Goal: Task Accomplishment & Management: Complete application form

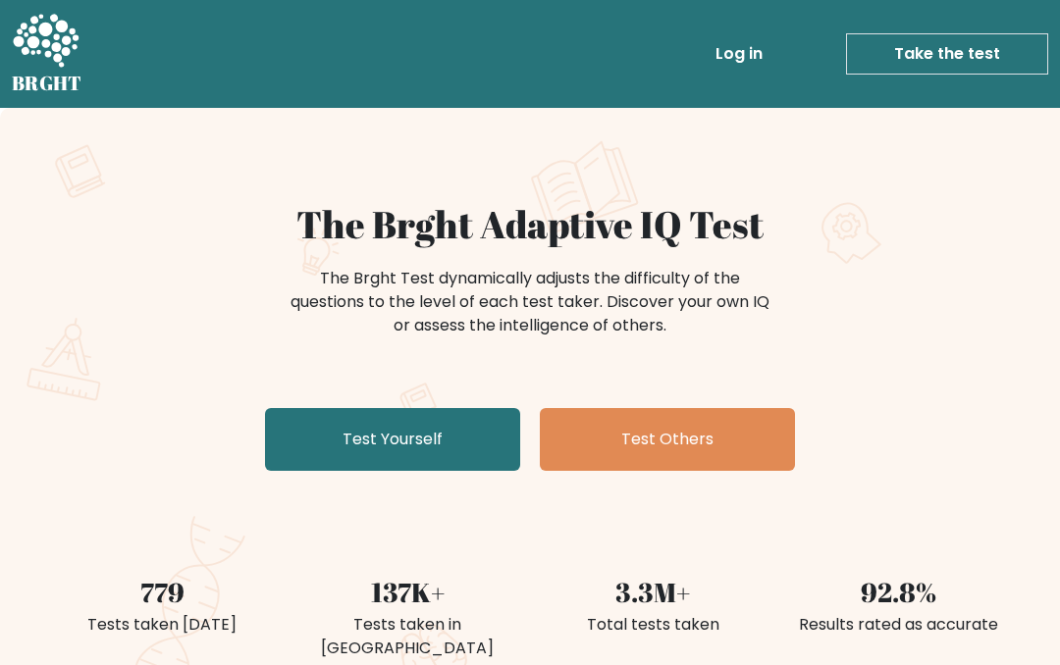
click at [480, 454] on link "Test Yourself" at bounding box center [392, 439] width 255 height 63
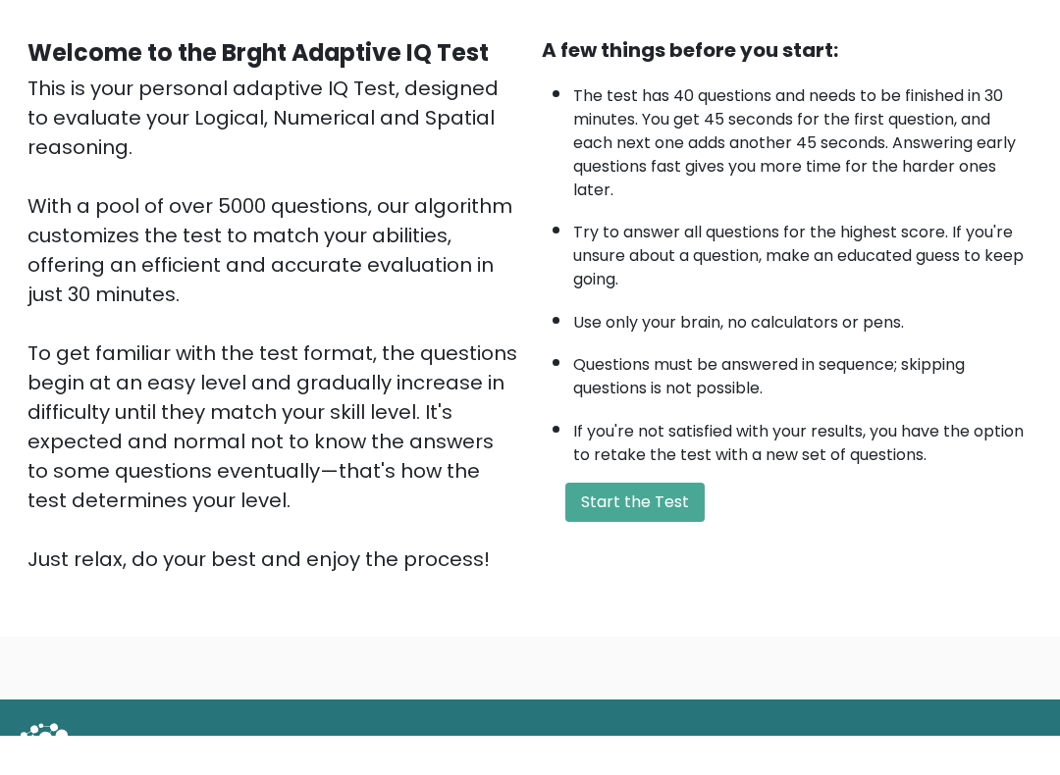
scroll to position [206, 0]
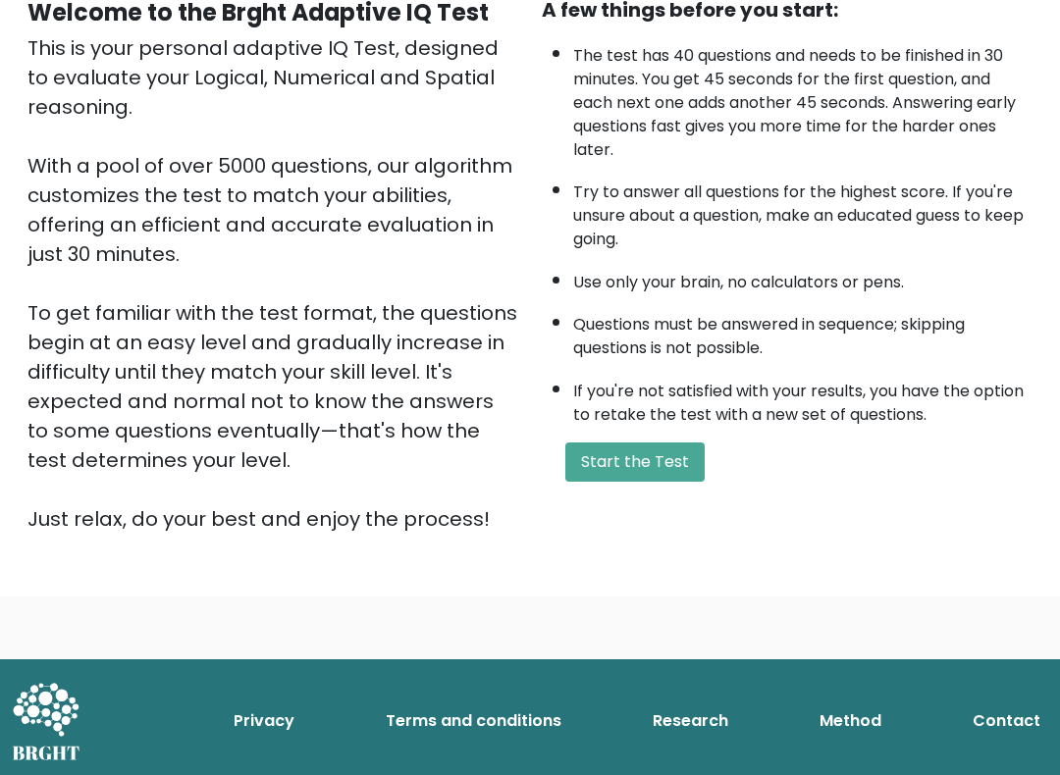
click at [648, 538] on div "Welcome to the Brght Adaptive IQ Test This is your personal adaptive IQ Test, d…" at bounding box center [530, 273] width 1028 height 554
click at [652, 483] on button "Start the Test" at bounding box center [634, 463] width 139 height 39
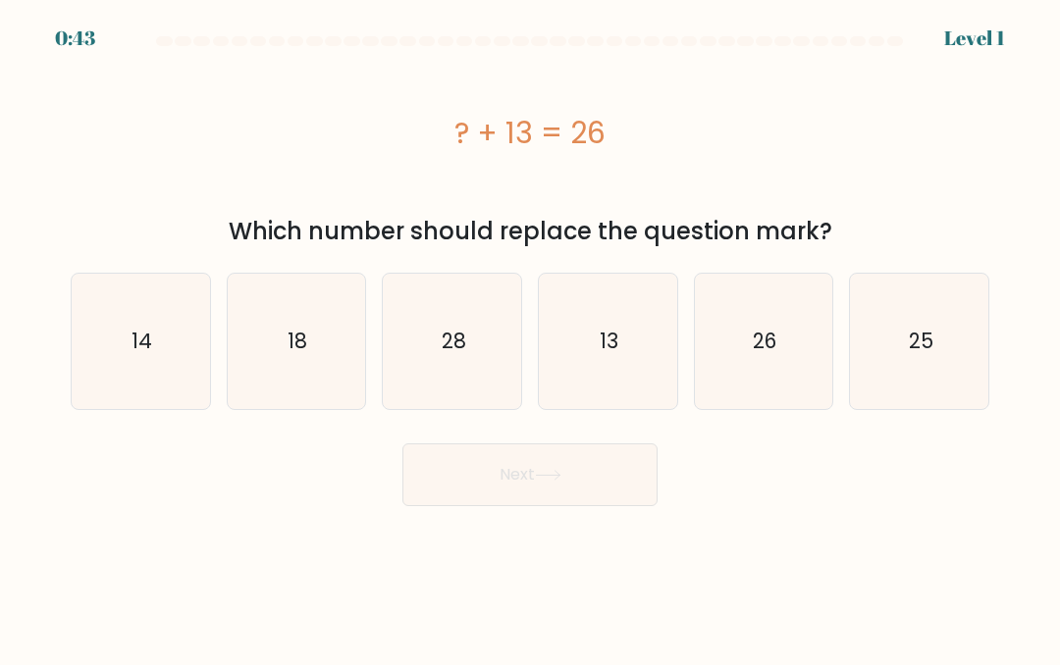
click at [716, 353] on icon "26" at bounding box center [763, 341] width 135 height 135
click at [531, 338] on input "e. 26" at bounding box center [530, 335] width 1 height 5
radio input "true"
click at [581, 343] on icon "13" at bounding box center [607, 341] width 135 height 135
click at [531, 338] on input "d. 13" at bounding box center [530, 335] width 1 height 5
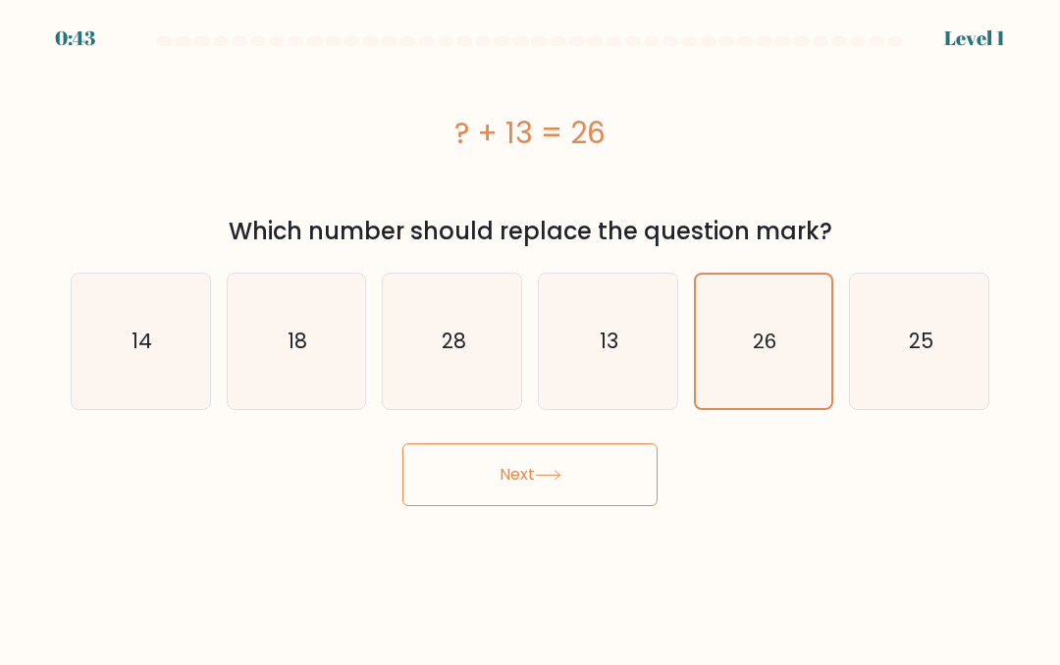
radio input "true"
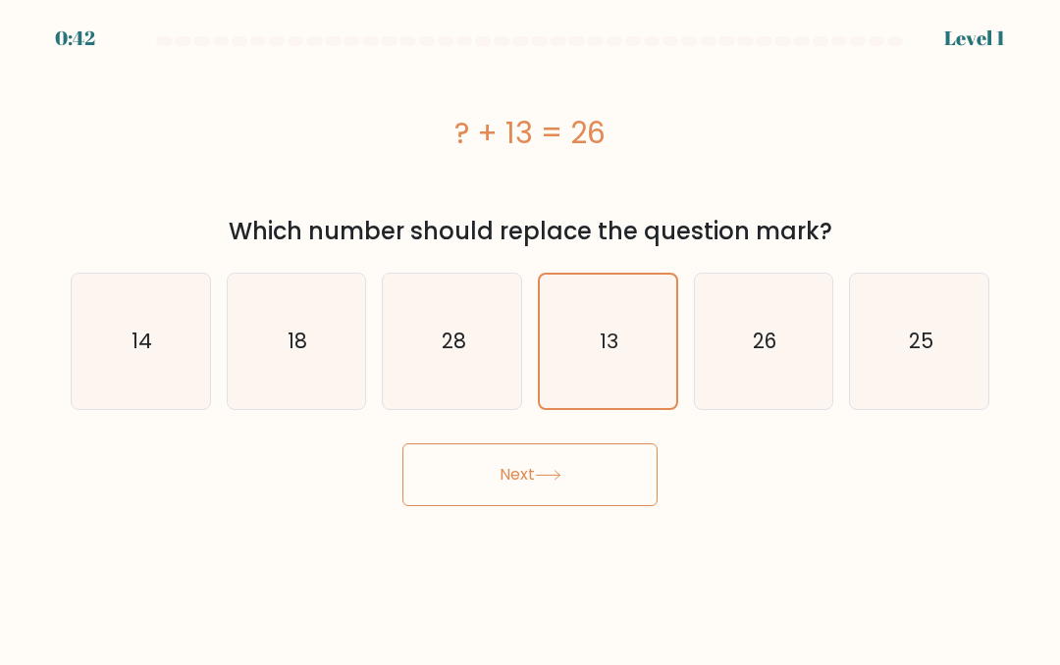
click at [493, 335] on icon "28" at bounding box center [452, 341] width 135 height 135
click at [530, 335] on input "c. 28" at bounding box center [530, 335] width 1 height 5
radio input "true"
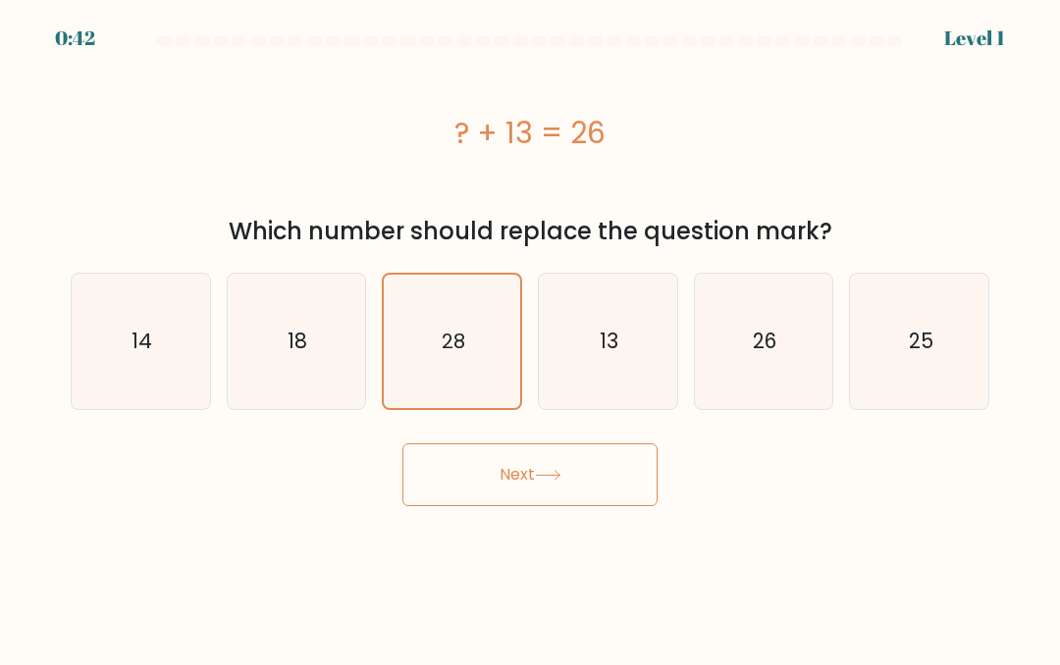
click at [407, 324] on icon "28" at bounding box center [452, 341] width 133 height 133
click at [530, 333] on input "c. 28" at bounding box center [530, 335] width 1 height 5
click at [608, 317] on icon "13" at bounding box center [607, 341] width 135 height 135
click at [531, 333] on input "d. 13" at bounding box center [530, 335] width 1 height 5
radio input "true"
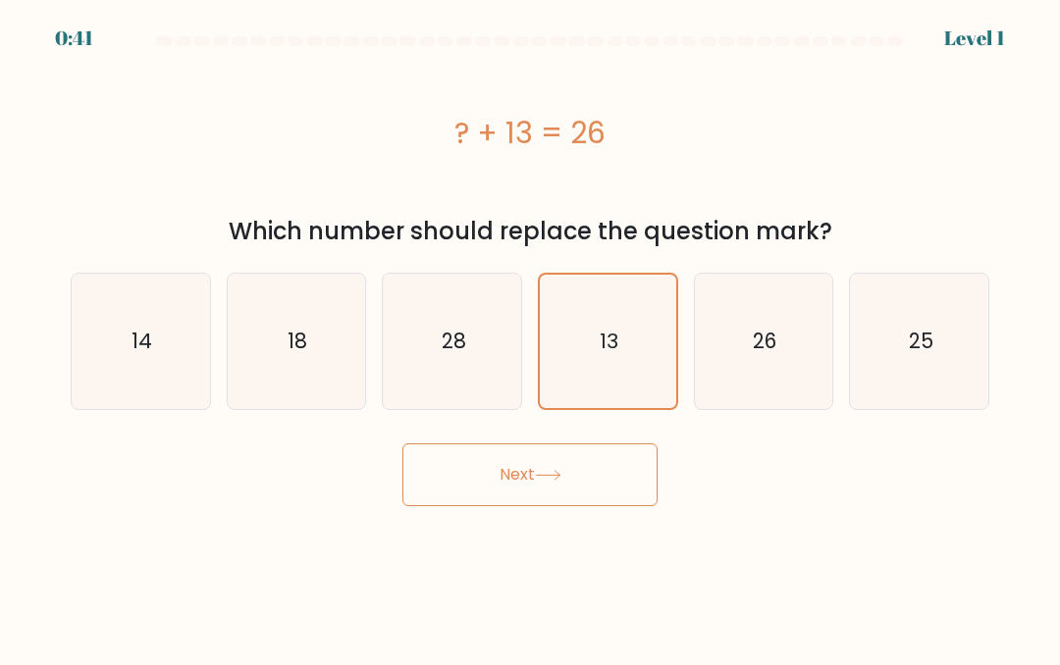
click at [499, 383] on icon "28" at bounding box center [452, 341] width 135 height 135
click at [530, 338] on input "c. 28" at bounding box center [530, 335] width 1 height 5
radio input "true"
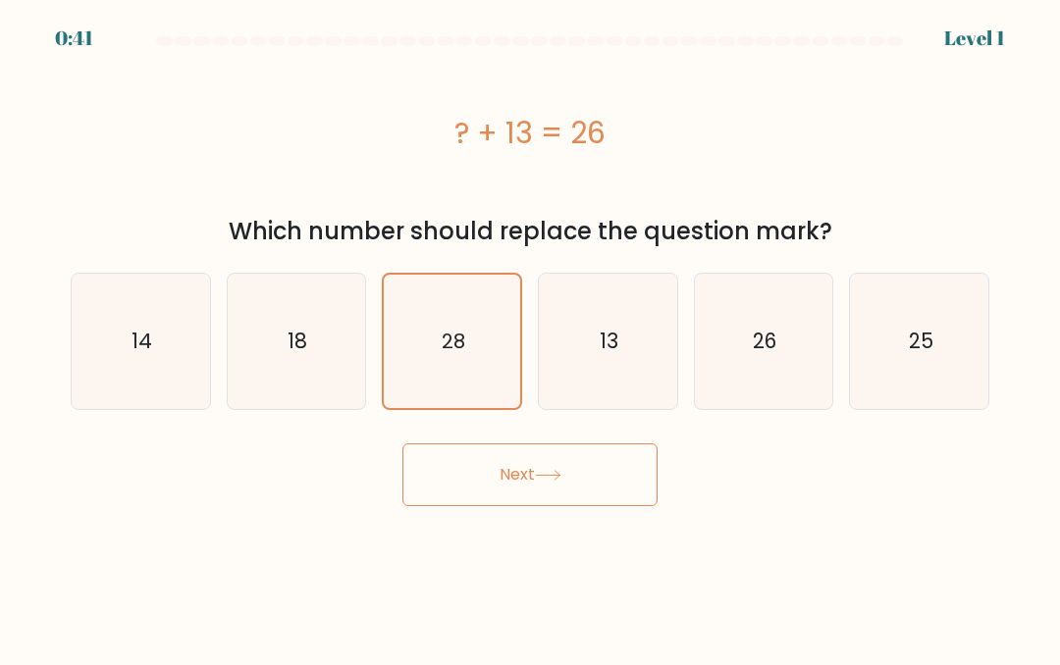
click at [460, 407] on icon "28" at bounding box center [452, 341] width 133 height 133
click at [530, 338] on input "c. 28" at bounding box center [530, 335] width 1 height 5
click at [632, 468] on button "Next" at bounding box center [529, 475] width 255 height 63
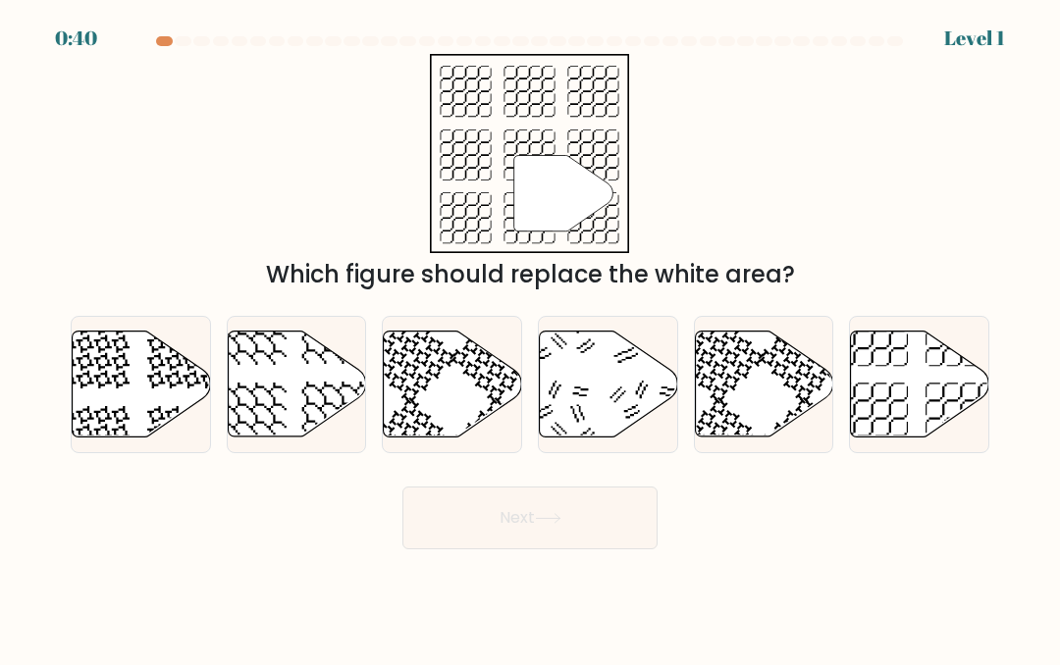
click at [656, 339] on icon at bounding box center [608, 385] width 138 height 108
click at [531, 338] on input "d." at bounding box center [530, 335] width 1 height 5
radio input "true"
click at [638, 347] on icon at bounding box center [608, 384] width 136 height 106
click at [531, 338] on input "d." at bounding box center [530, 335] width 1 height 5
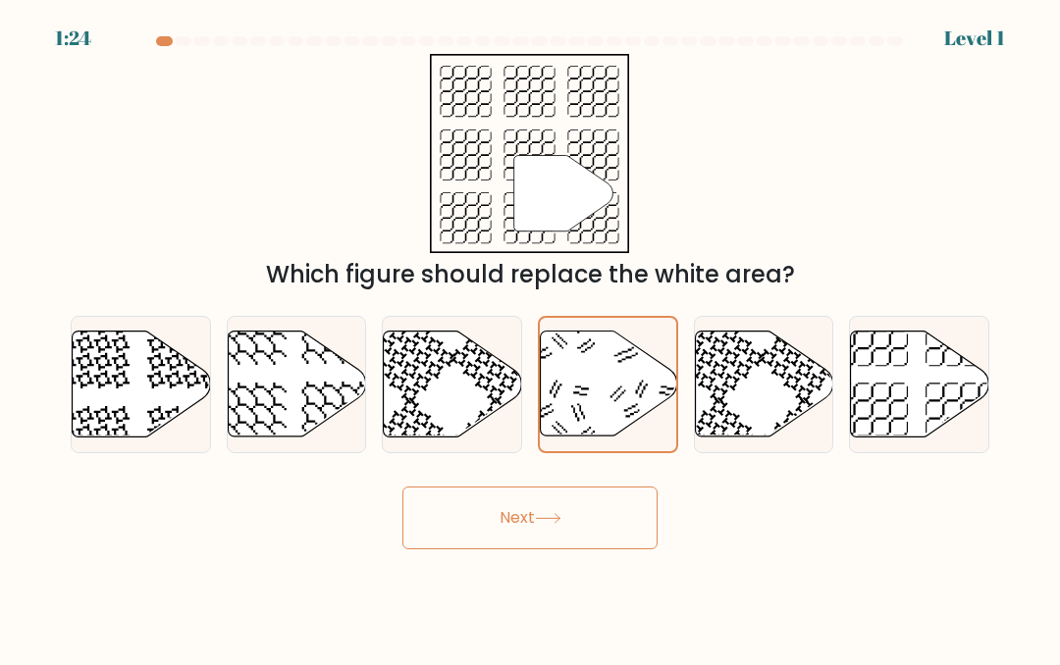
click at [607, 488] on button "Next" at bounding box center [529, 518] width 255 height 63
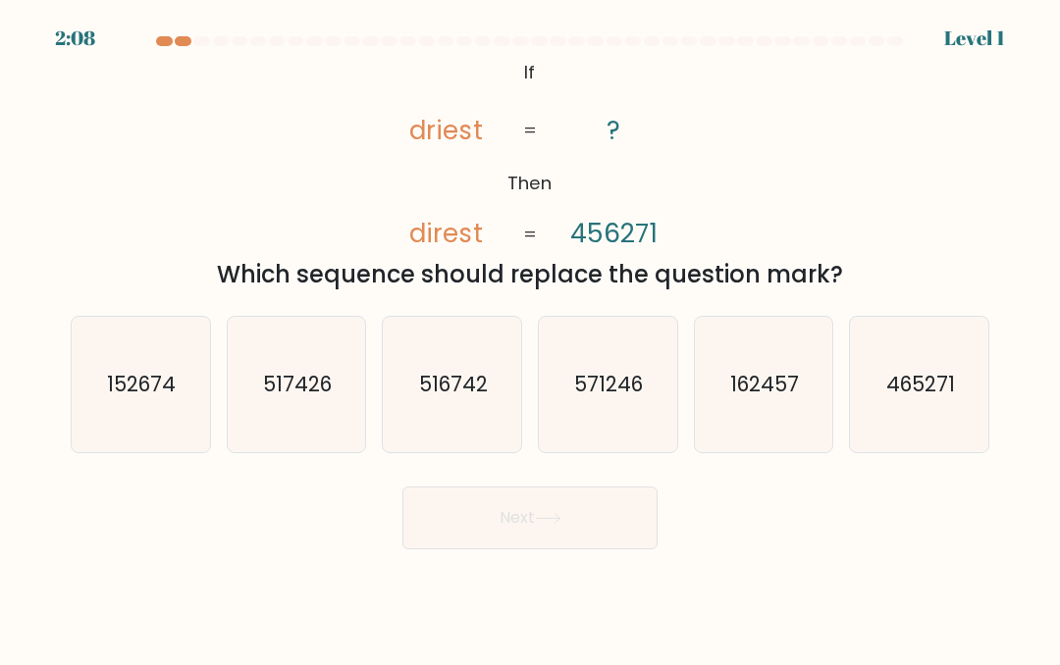
click at [606, 442] on icon "571246" at bounding box center [607, 384] width 135 height 135
click at [531, 338] on input "d. 571246" at bounding box center [530, 335] width 1 height 5
radio input "true"
click at [590, 512] on button "Next" at bounding box center [529, 518] width 255 height 63
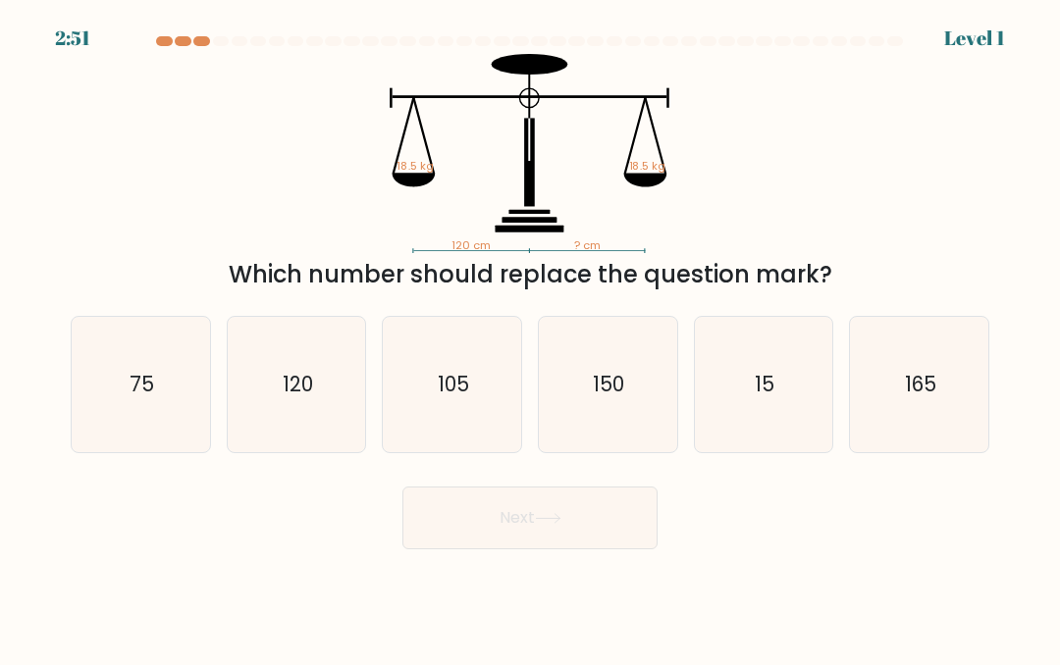
click at [668, 381] on icon "150" at bounding box center [607, 384] width 135 height 135
click at [531, 338] on input "d. 150" at bounding box center [530, 335] width 1 height 5
radio input "true"
click at [573, 518] on button "Next" at bounding box center [529, 518] width 255 height 63
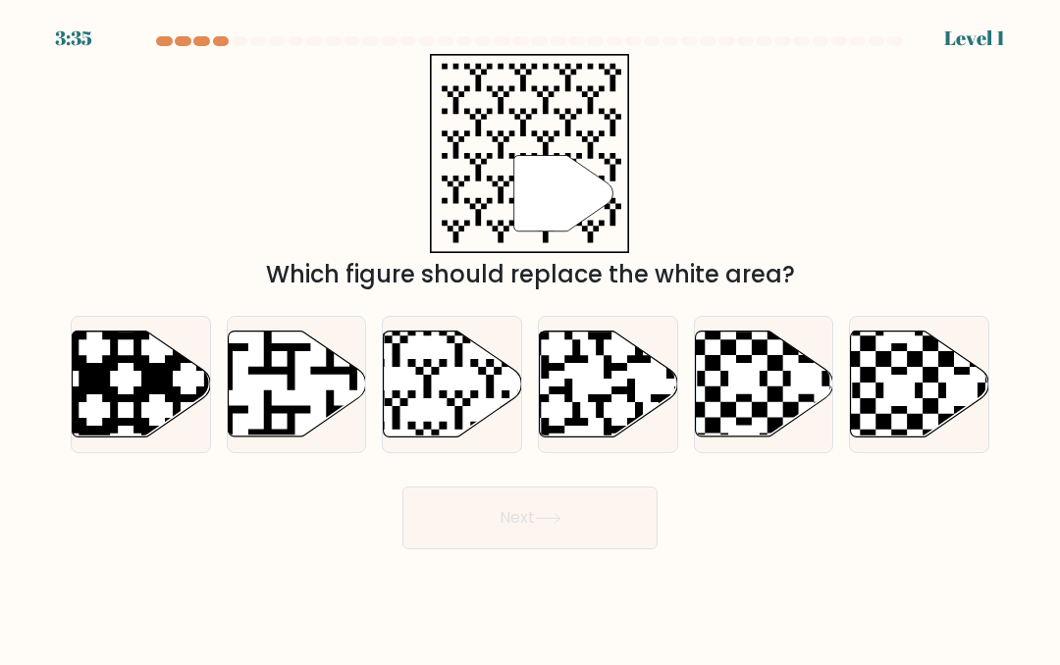
click at [668, 389] on icon at bounding box center [609, 384] width 138 height 106
click at [531, 338] on input "d." at bounding box center [530, 335] width 1 height 5
radio input "true"
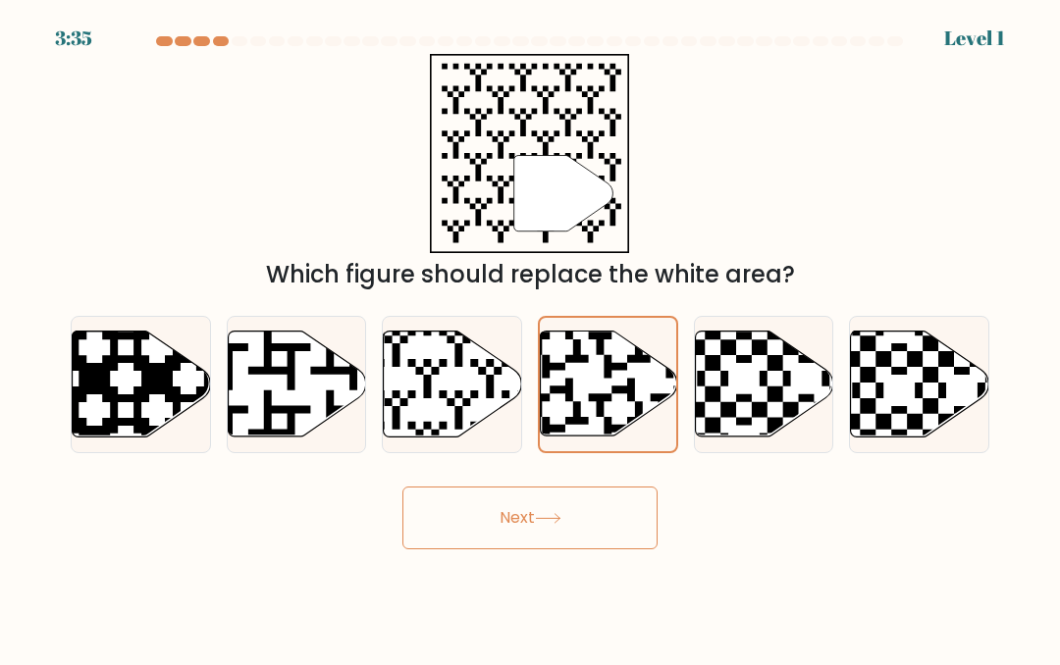
click at [590, 520] on button "Next" at bounding box center [529, 518] width 255 height 63
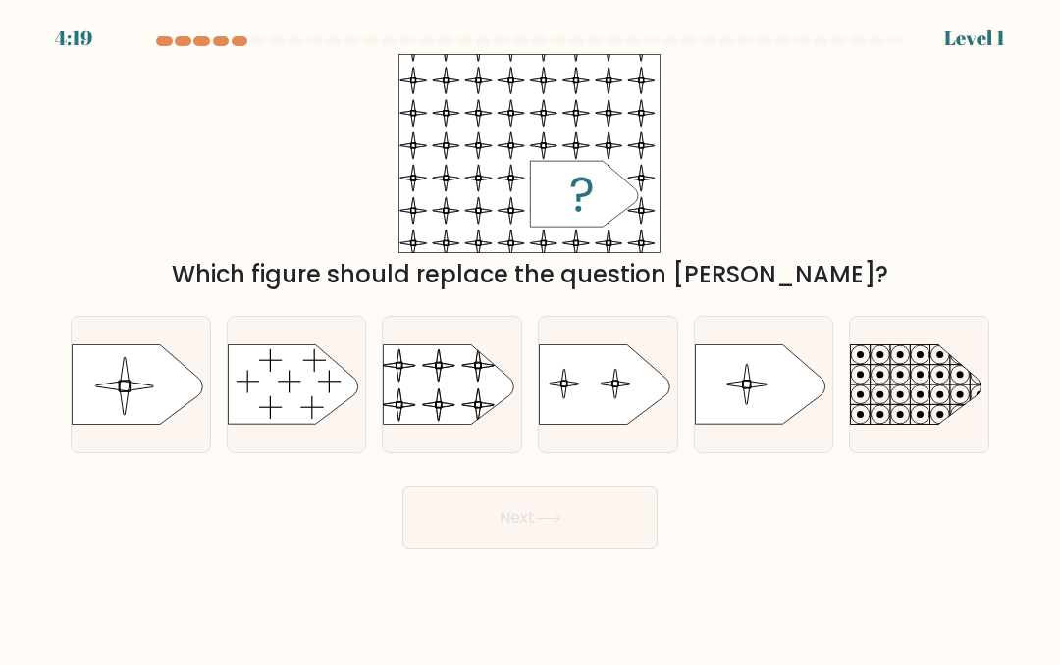
click at [573, 505] on button "Next" at bounding box center [529, 518] width 255 height 63
click at [596, 391] on icon at bounding box center [604, 383] width 131 height 79
click at [531, 338] on input "d." at bounding box center [530, 335] width 1 height 5
radio input "true"
click at [596, 502] on button "Next" at bounding box center [529, 518] width 255 height 63
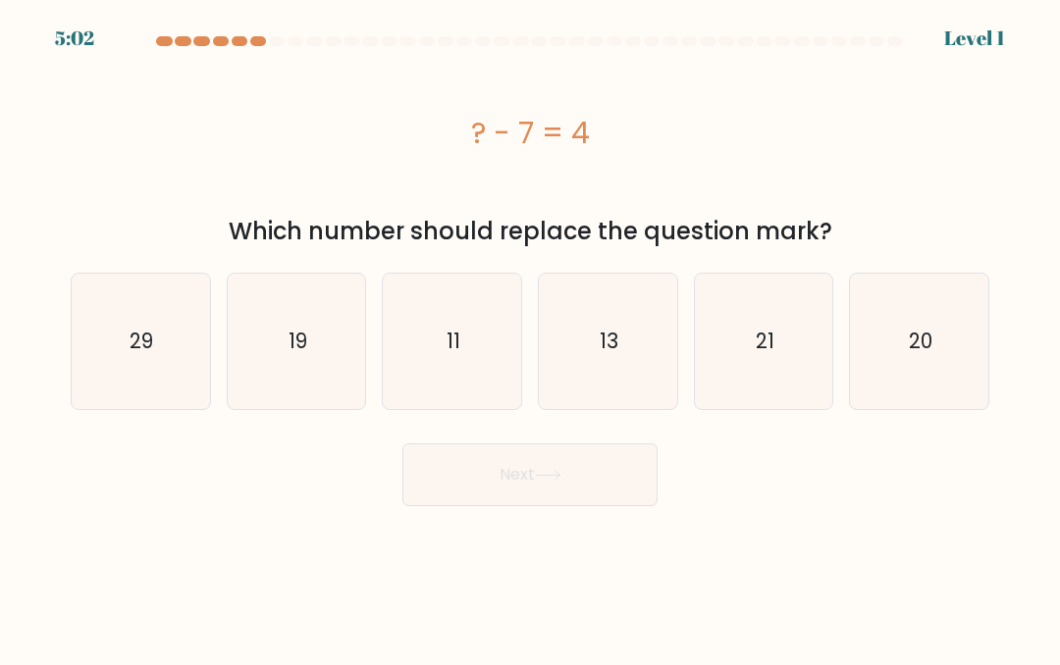
click at [663, 371] on icon "13" at bounding box center [607, 341] width 135 height 135
click at [531, 338] on input "d. 13" at bounding box center [530, 335] width 1 height 5
radio input "true"
click at [588, 478] on button "Next" at bounding box center [529, 475] width 255 height 63
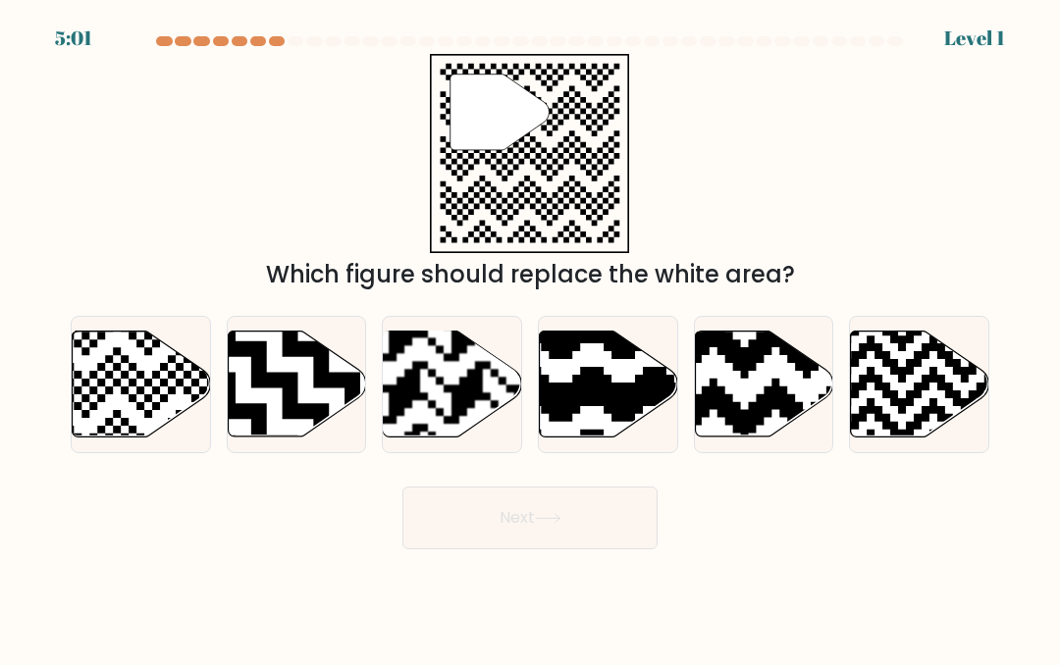
click at [705, 325] on div at bounding box center [764, 384] width 140 height 137
click at [531, 333] on input "e." at bounding box center [530, 335] width 1 height 5
radio input "true"
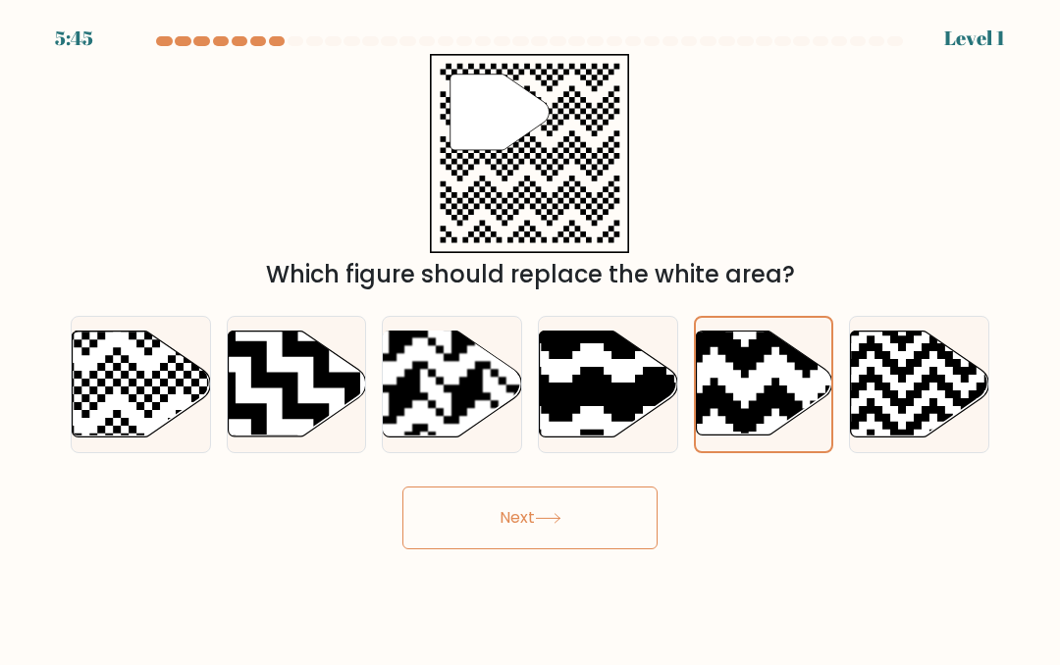
click at [586, 450] on div at bounding box center [608, 384] width 140 height 137
click at [531, 338] on input "d." at bounding box center [530, 335] width 1 height 5
radio input "true"
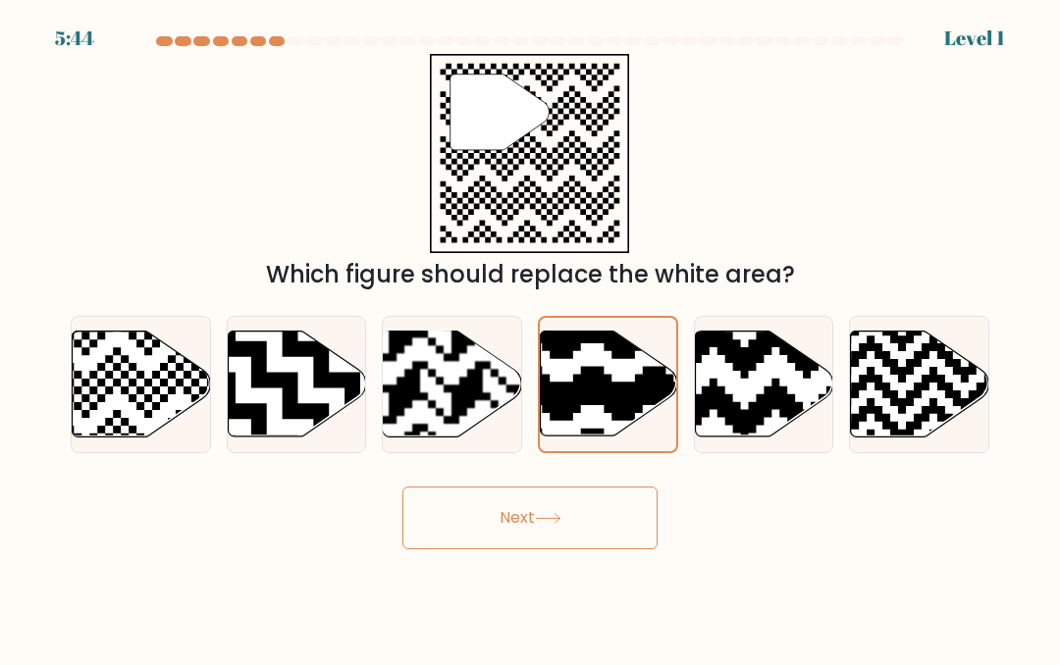
click at [601, 529] on button "Next" at bounding box center [529, 518] width 255 height 63
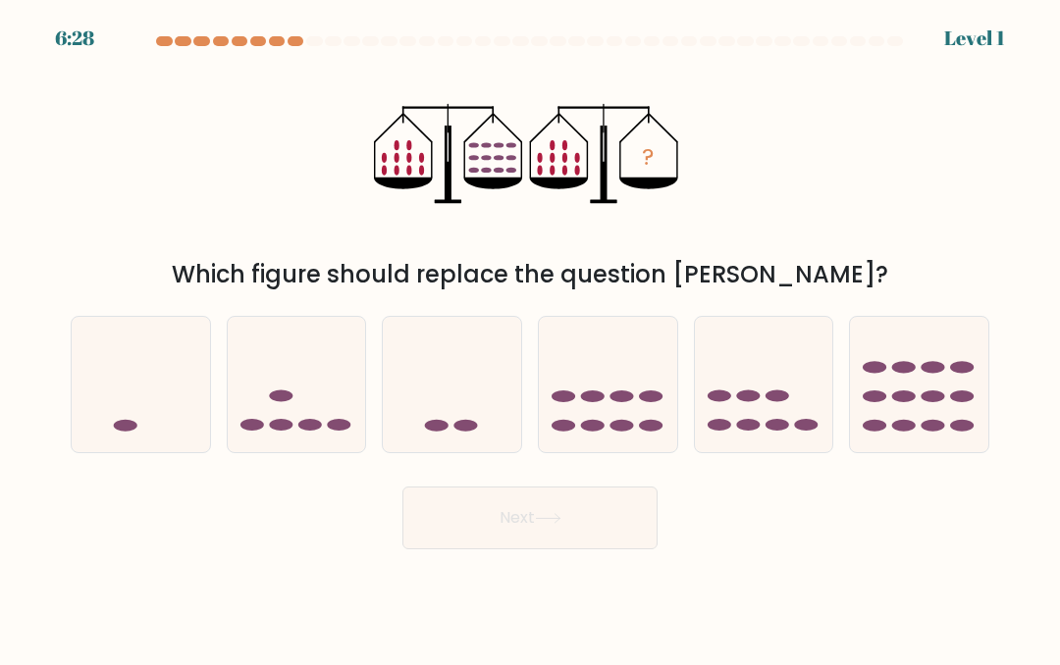
click at [653, 400] on ellipse at bounding box center [651, 397] width 24 height 12
click at [531, 338] on input "d." at bounding box center [530, 335] width 1 height 5
radio input "true"
click at [586, 518] on button "Next" at bounding box center [529, 518] width 255 height 63
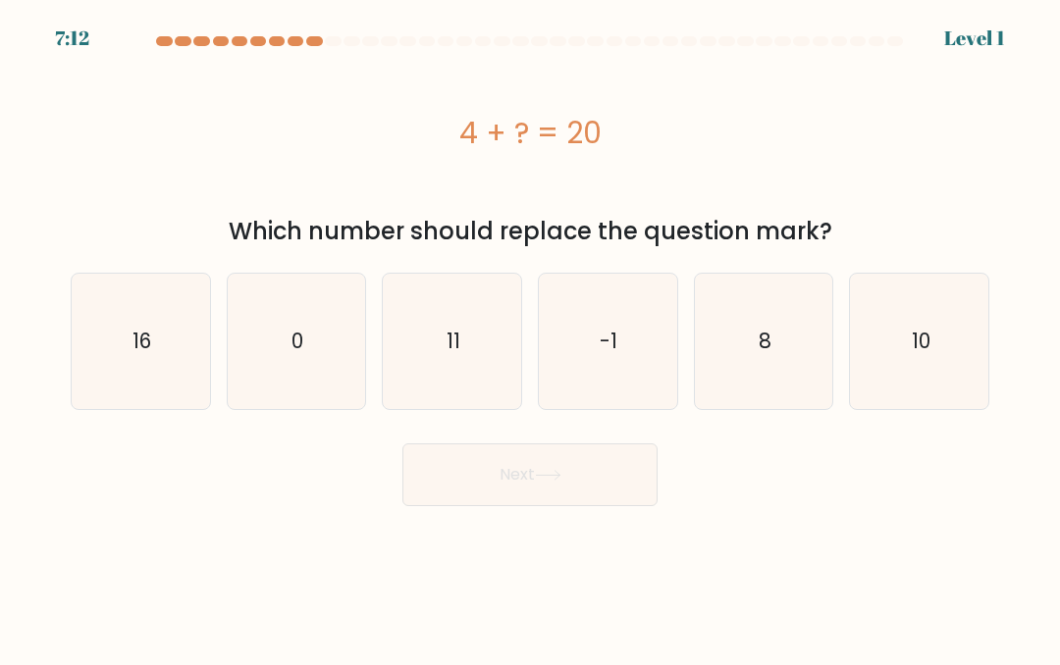
click at [633, 374] on icon "-1" at bounding box center [607, 341] width 135 height 135
click at [531, 338] on input "d. -1" at bounding box center [530, 335] width 1 height 5
radio input "true"
click at [603, 489] on button "Next" at bounding box center [529, 475] width 255 height 63
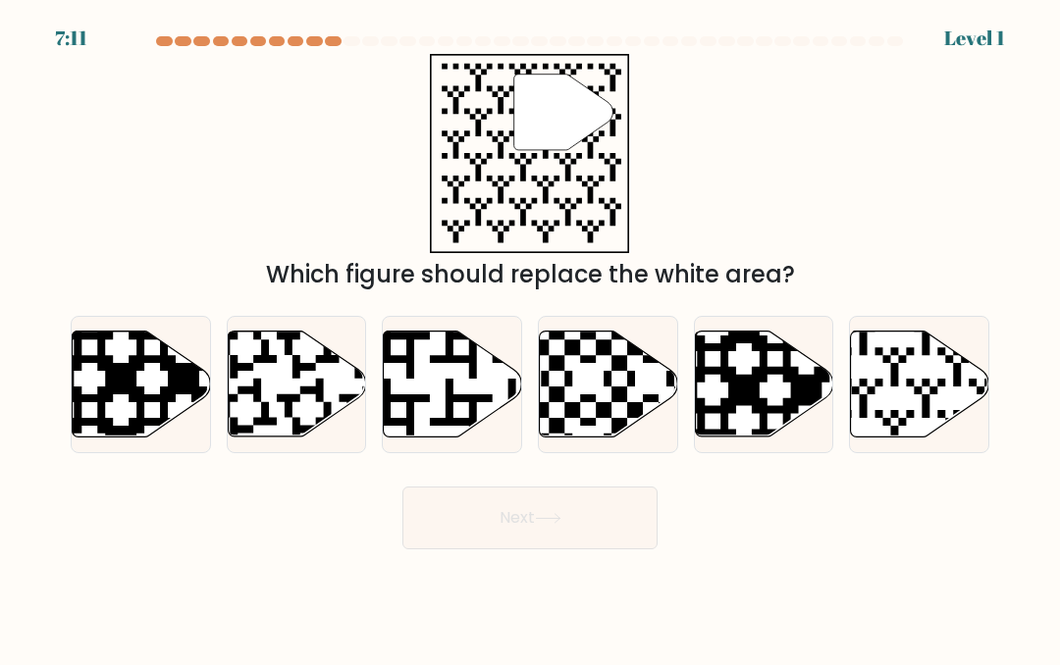
click at [714, 371] on icon at bounding box center [806, 327] width 250 height 250
click at [531, 338] on input "e." at bounding box center [530, 335] width 1 height 5
radio input "true"
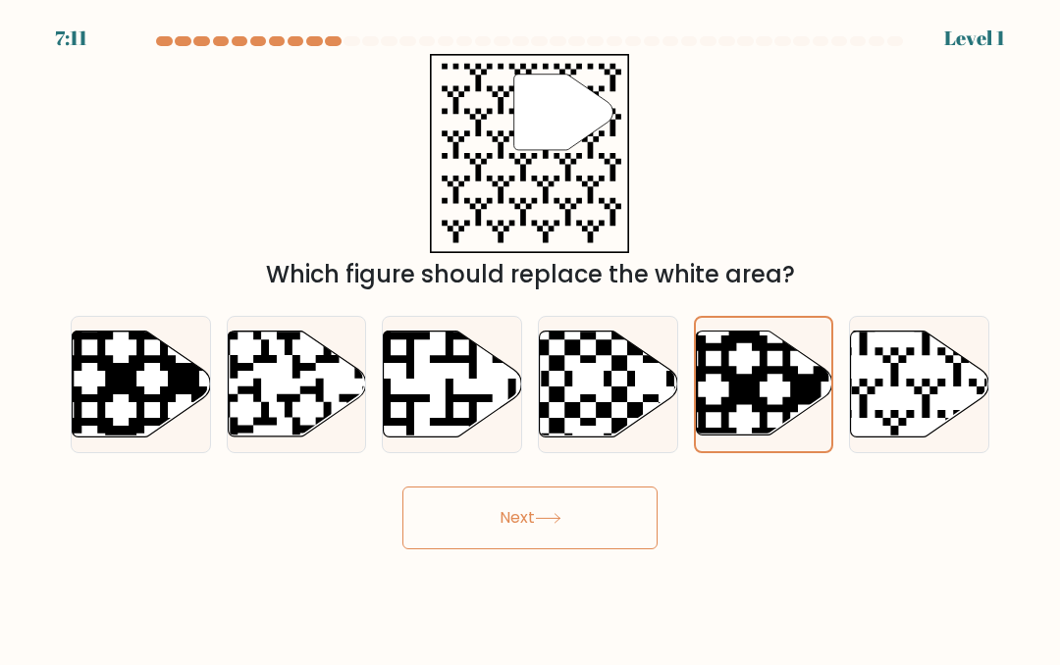
click at [616, 504] on button "Next" at bounding box center [529, 518] width 255 height 63
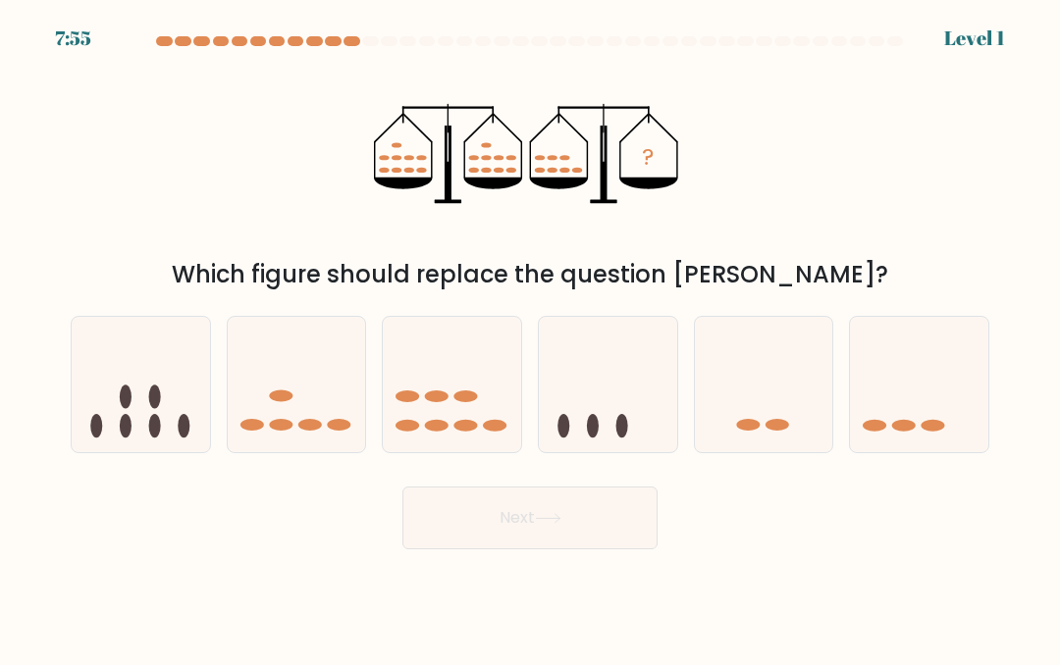
click at [747, 388] on icon at bounding box center [764, 384] width 138 height 115
click at [531, 338] on input "e." at bounding box center [530, 335] width 1 height 5
radio input "true"
click at [605, 524] on button "Next" at bounding box center [529, 518] width 255 height 63
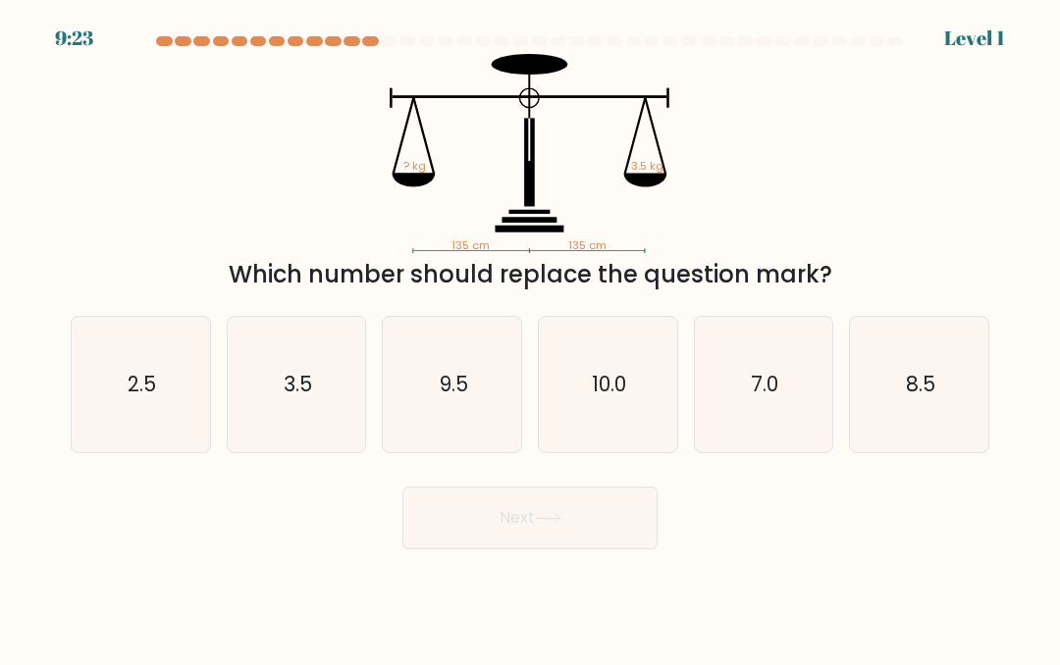
click at [677, 364] on div "10.0" at bounding box center [608, 384] width 140 height 137
click at [531, 338] on input "d. 10.0" at bounding box center [530, 335] width 1 height 5
radio input "true"
click at [603, 525] on button "Next" at bounding box center [529, 518] width 255 height 63
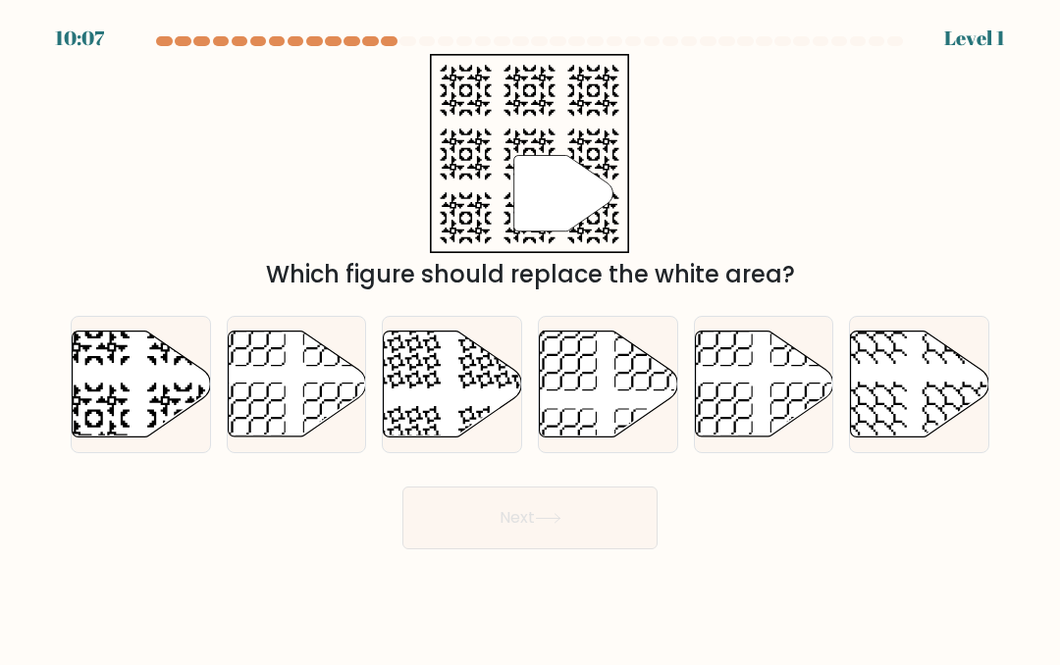
click at [714, 383] on icon at bounding box center [764, 384] width 138 height 106
click at [531, 338] on input "e." at bounding box center [530, 335] width 1 height 5
radio input "true"
click at [596, 523] on button "Next" at bounding box center [529, 518] width 255 height 63
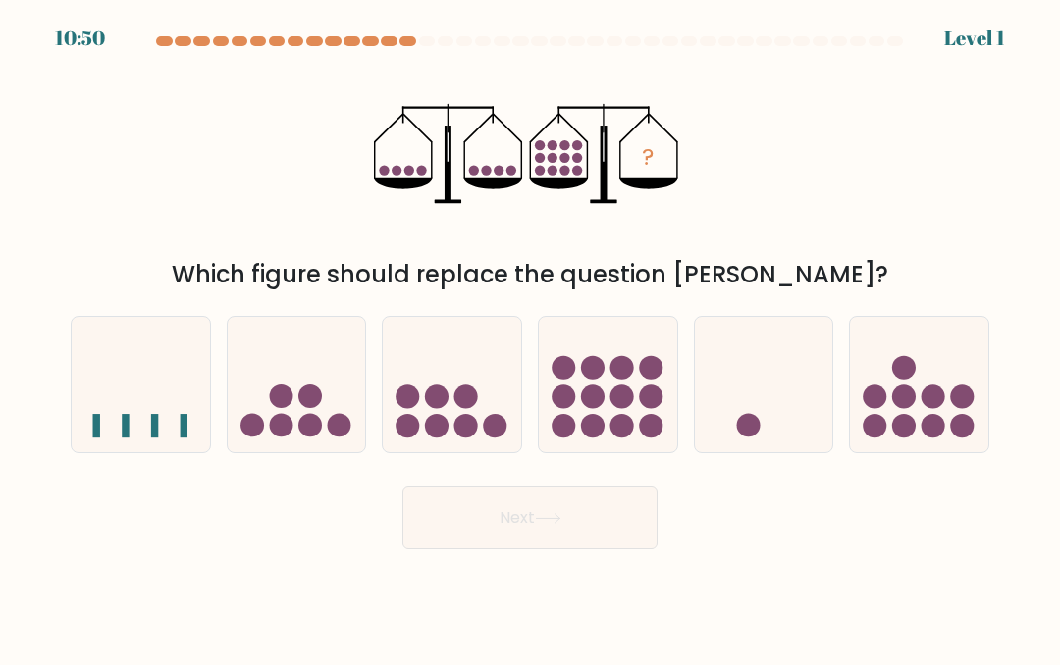
click at [751, 384] on icon at bounding box center [764, 384] width 138 height 115
click at [531, 338] on input "e." at bounding box center [530, 335] width 1 height 5
radio input "true"
click at [603, 520] on button "Next" at bounding box center [529, 518] width 255 height 63
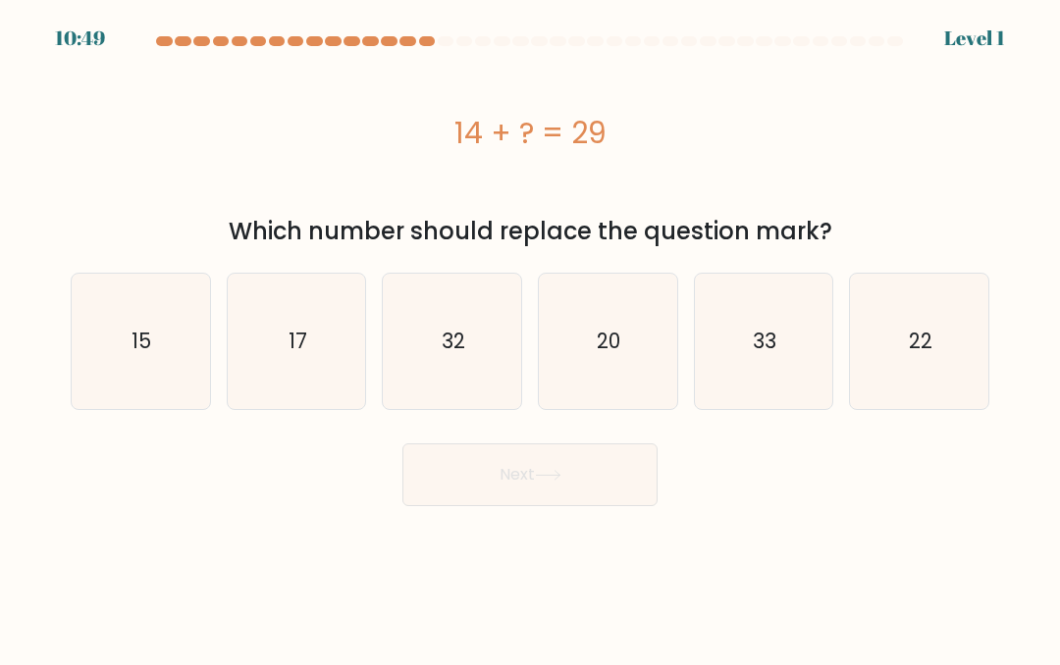
click at [621, 375] on icon "20" at bounding box center [607, 341] width 135 height 135
click at [531, 338] on input "d. 20" at bounding box center [530, 335] width 1 height 5
radio input "true"
click at [618, 470] on button "Next" at bounding box center [529, 475] width 255 height 63
